Goal: Task Accomplishment & Management: Manage account settings

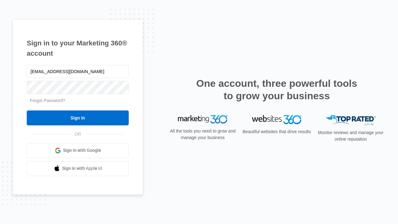
type input "dankie614@gmail.com"
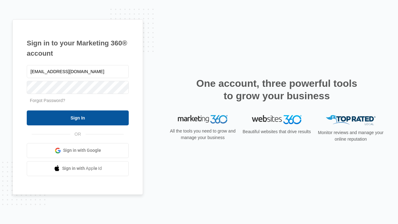
click at [78, 118] on input "Sign In" at bounding box center [78, 117] width 102 height 15
